Goal: Check status: Check status

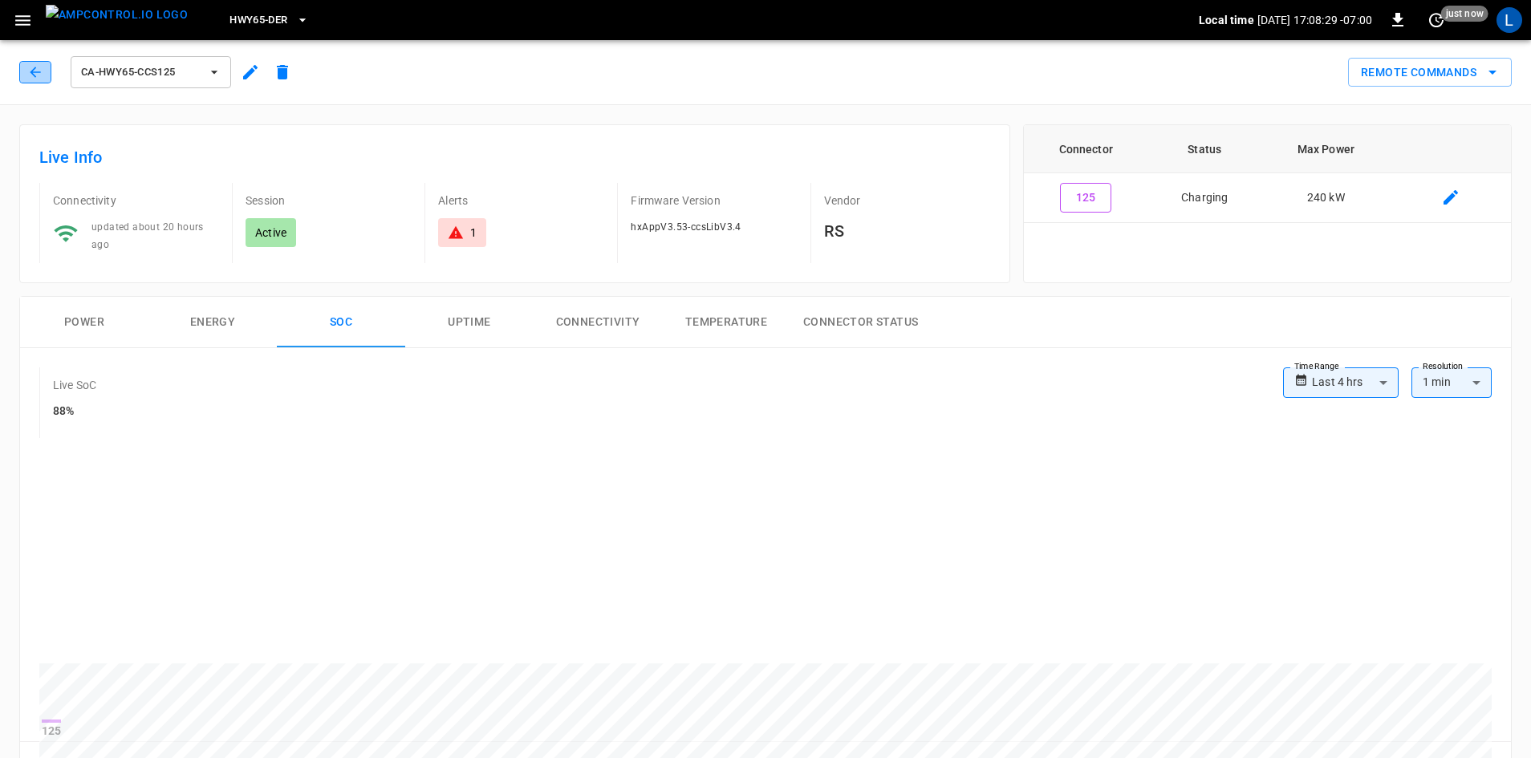
click at [42, 78] on icon "button" at bounding box center [35, 72] width 16 height 16
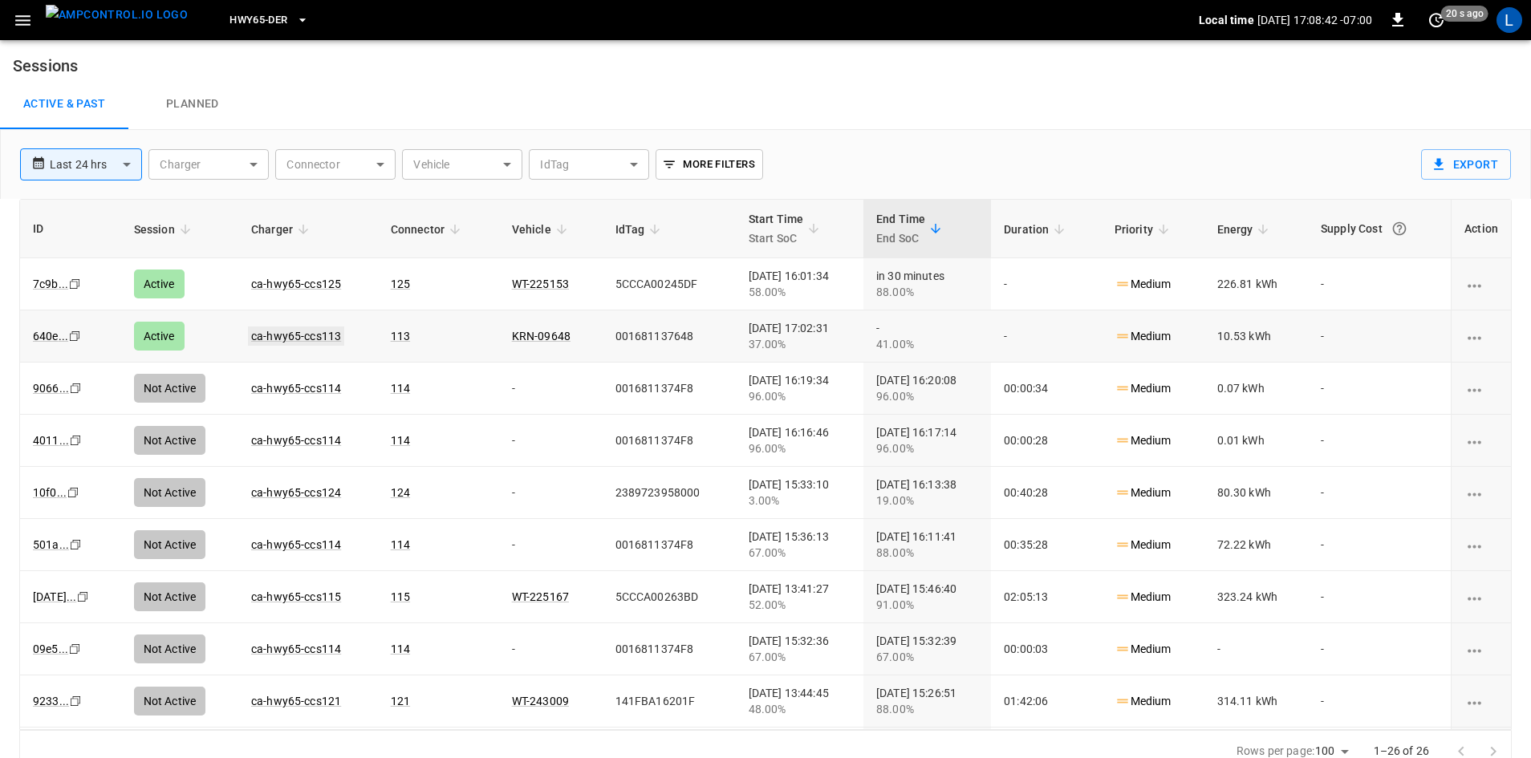
click at [283, 333] on link "ca-hwy65-ccs113" at bounding box center [296, 336] width 96 height 19
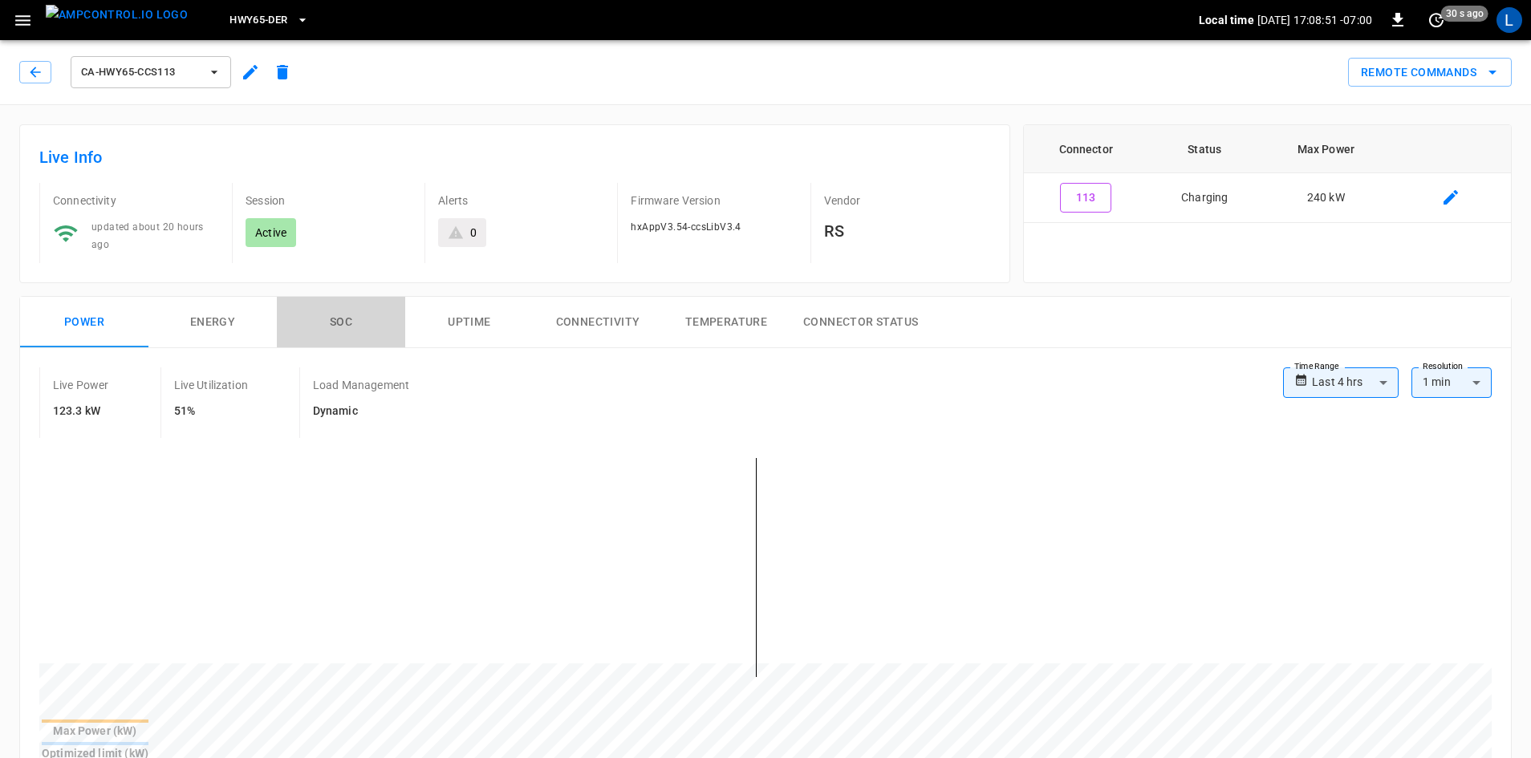
click at [337, 328] on button "SOC" at bounding box center [341, 322] width 128 height 51
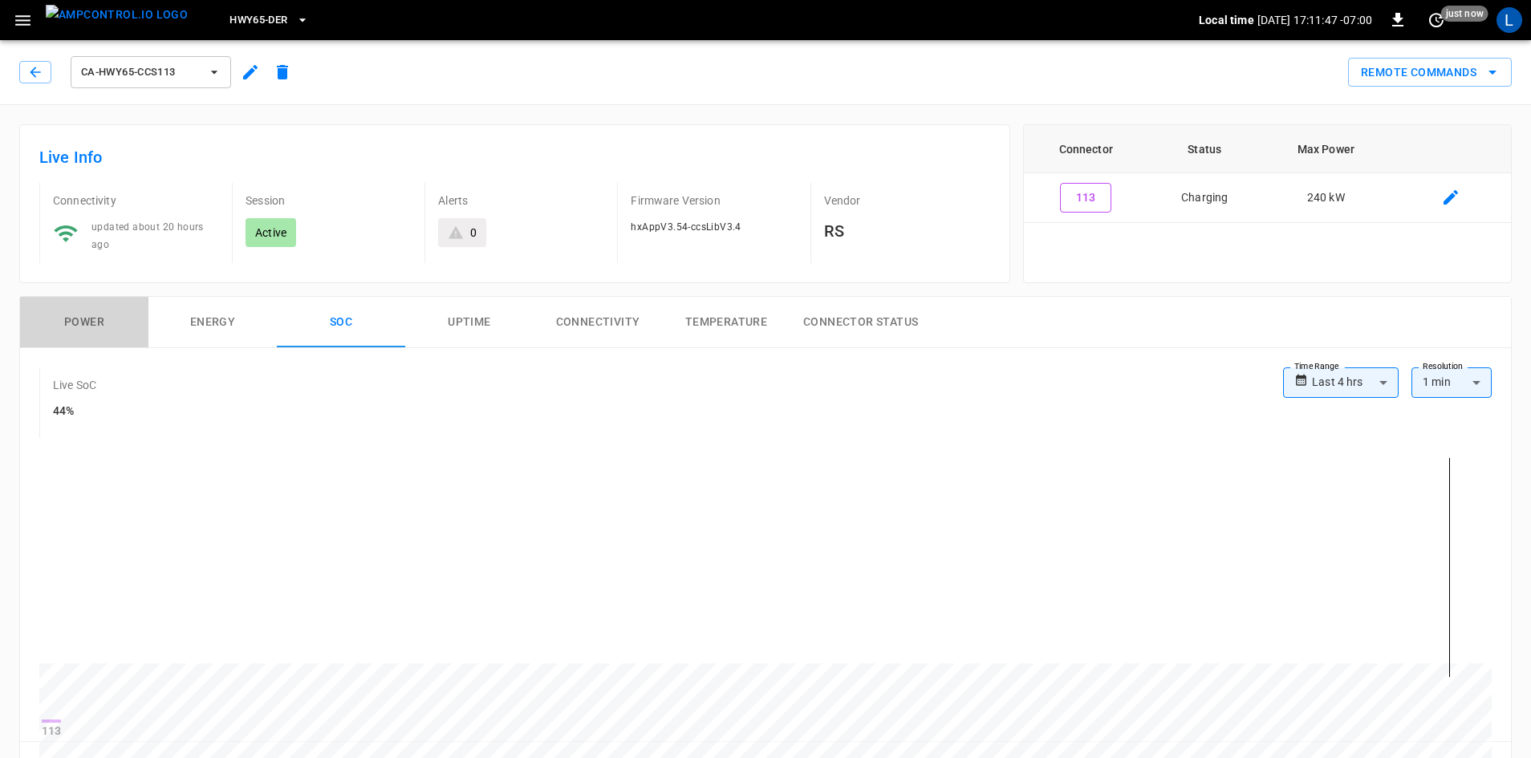
click at [100, 319] on button "Power" at bounding box center [84, 322] width 128 height 51
